Goal: Task Accomplishment & Management: Manage account settings

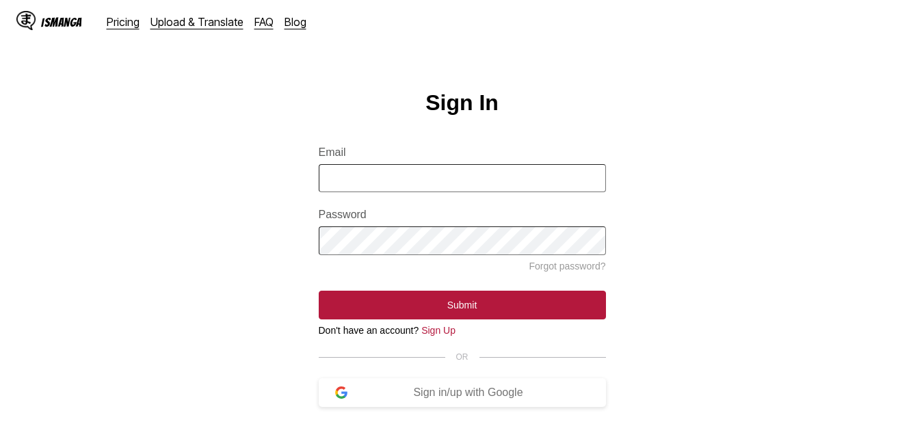
scroll to position [175, 0]
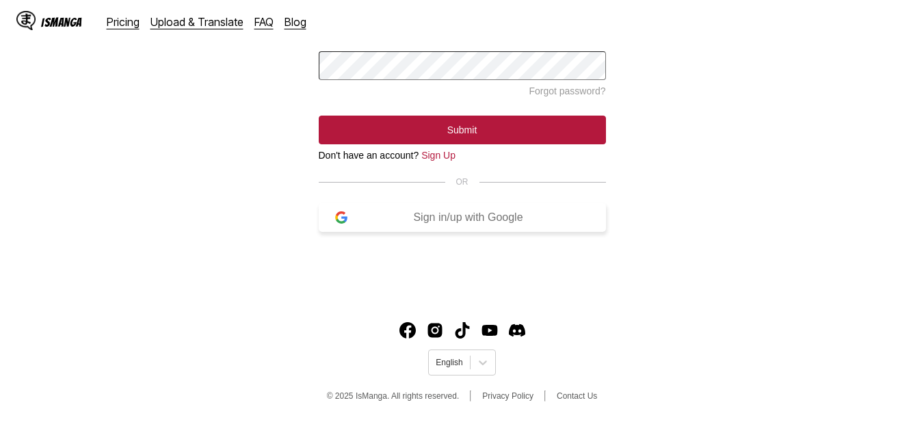
click at [489, 224] on div "Sign in/up with Google" at bounding box center [469, 217] width 242 height 12
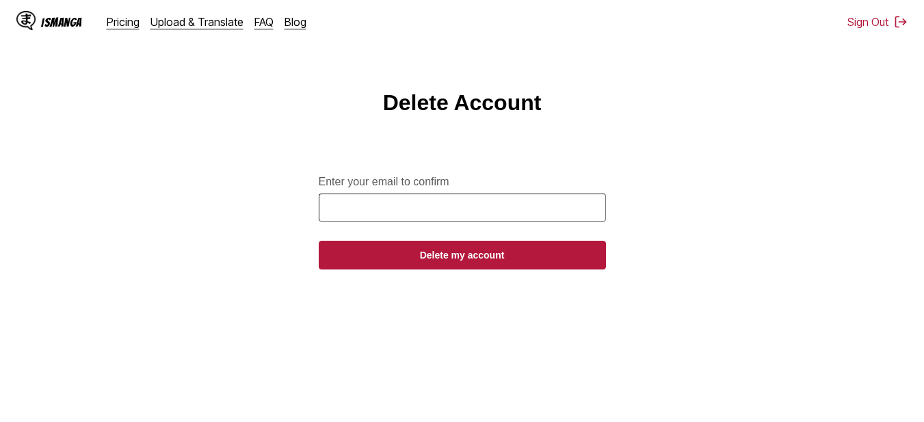
drag, startPoint x: 501, startPoint y: 198, endPoint x: 487, endPoint y: 216, distance: 22.9
click at [487, 216] on input "Enter your email to confirm" at bounding box center [462, 208] width 287 height 28
click at [485, 218] on input "Enter your email to confirm" at bounding box center [462, 208] width 287 height 28
type input "**********"
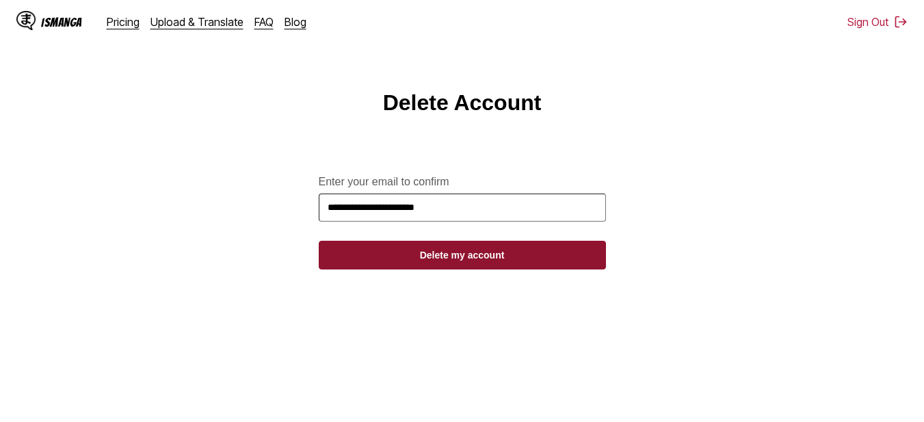
click at [456, 262] on button "Delete my account" at bounding box center [462, 255] width 287 height 29
